Goal: Information Seeking & Learning: Learn about a topic

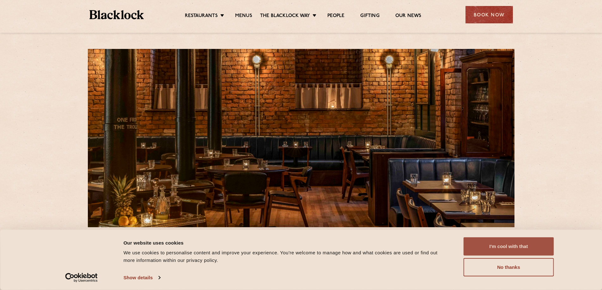
drag, startPoint x: 505, startPoint y: 246, endPoint x: 518, endPoint y: 247, distance: 12.7
click at [505, 246] on button "I'm cool with that" at bounding box center [508, 246] width 90 height 18
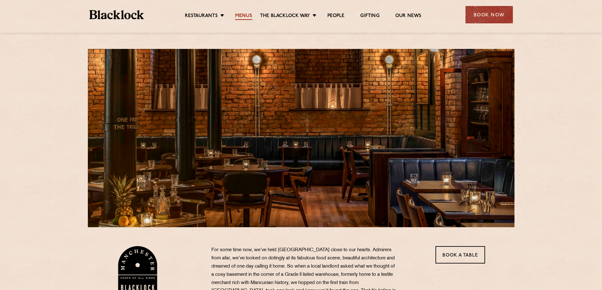
click at [240, 13] on link "Menus" at bounding box center [243, 16] width 17 height 7
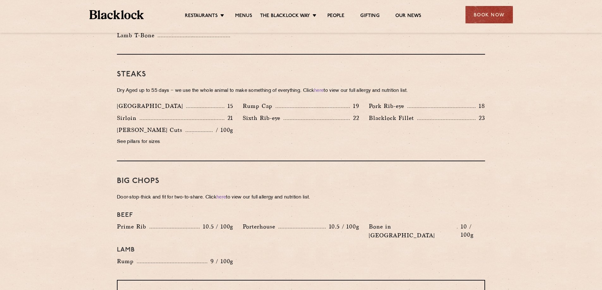
scroll to position [250, 0]
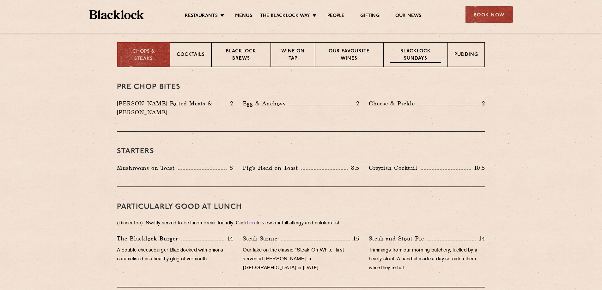
click at [410, 58] on p "Blacklock Sundays" at bounding box center [415, 55] width 51 height 15
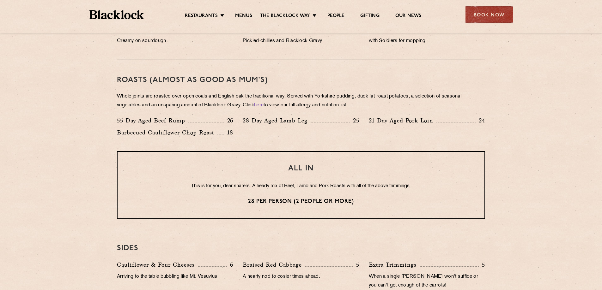
scroll to position [440, 0]
